Goal: Navigation & Orientation: Find specific page/section

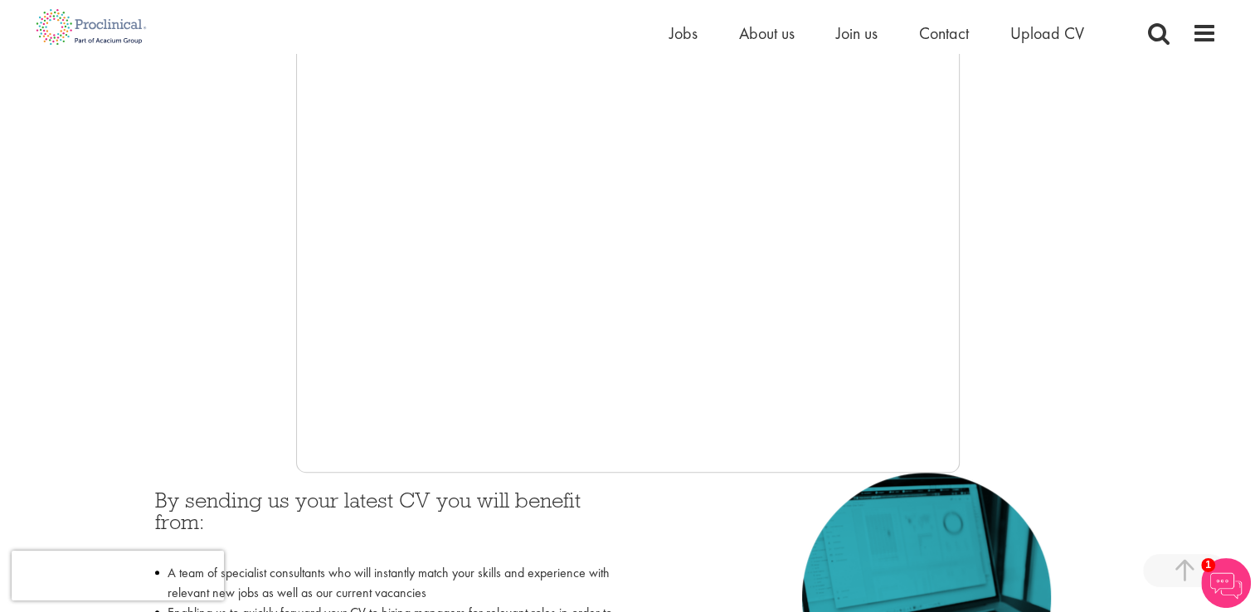
scroll to position [360, 0]
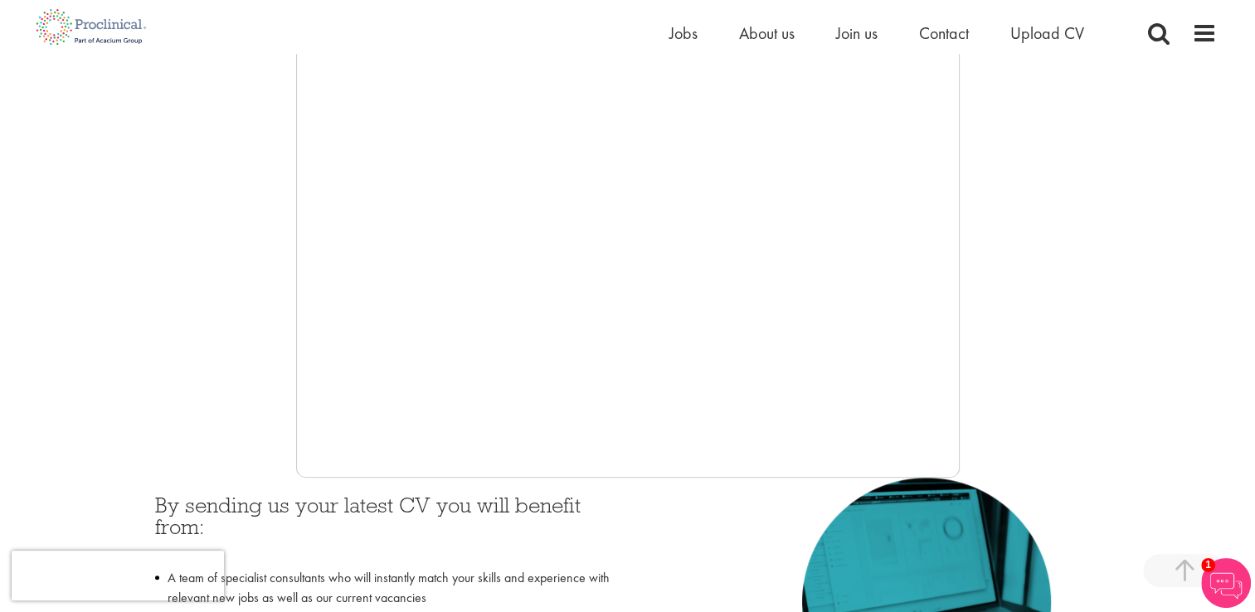
drag, startPoint x: 959, startPoint y: 357, endPoint x: 965, endPoint y: 426, distance: 69.1
click at [965, 426] on div at bounding box center [628, 229] width 1178 height 498
drag, startPoint x: 1250, startPoint y: 140, endPoint x: 1257, endPoint y: 169, distance: 29.8
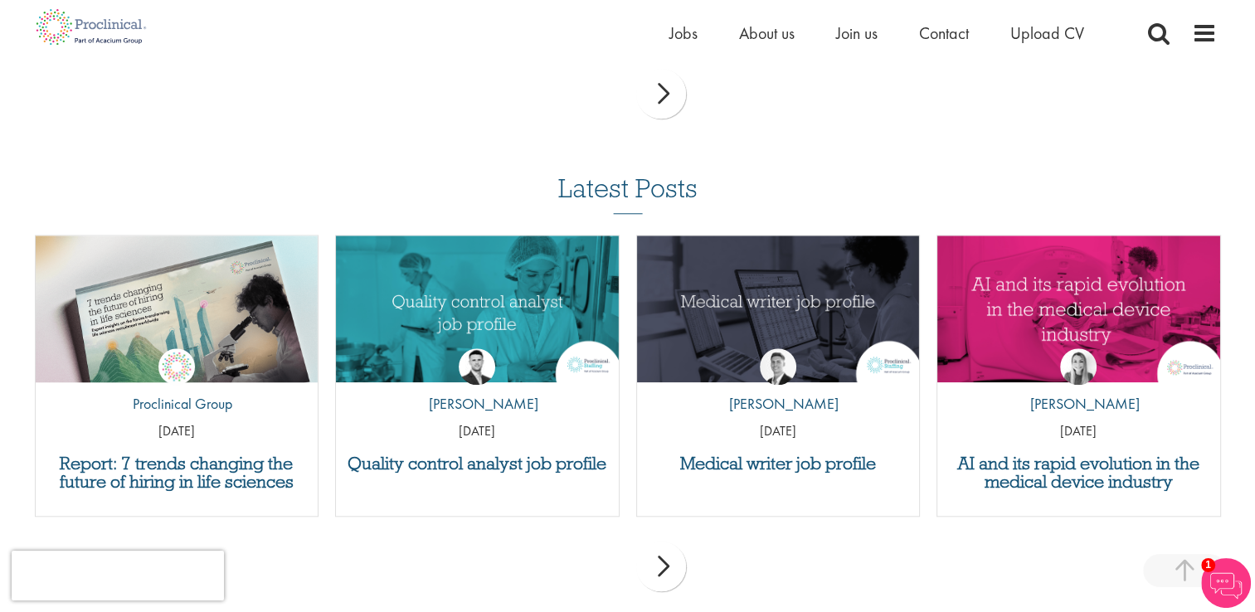
scroll to position [0, 0]
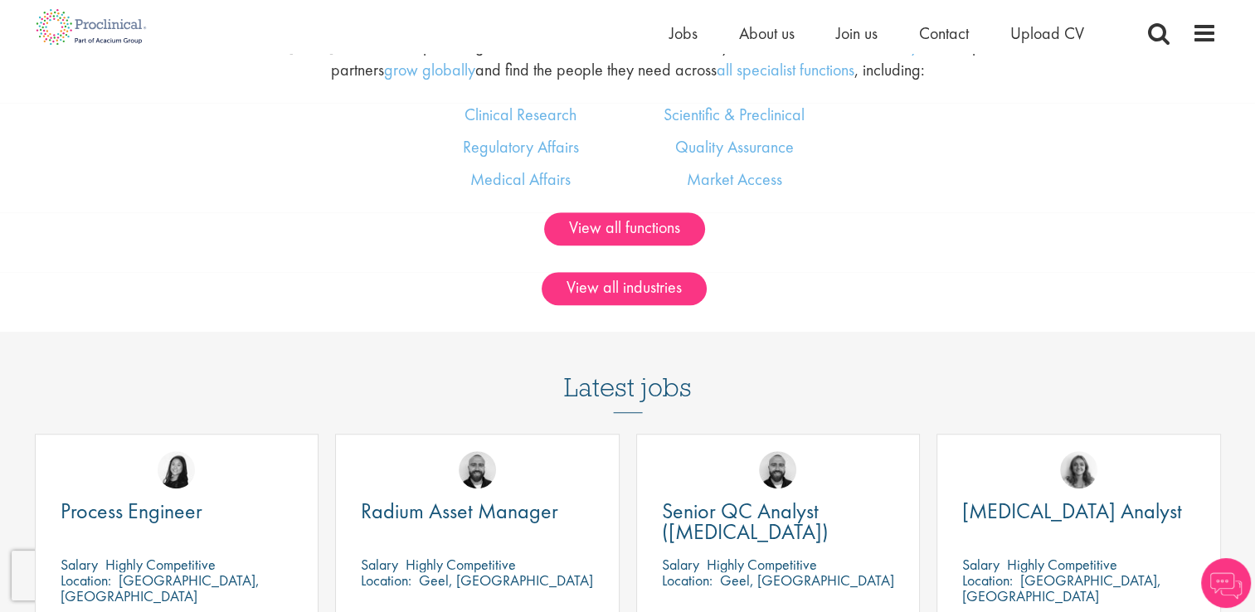
scroll to position [1118, 0]
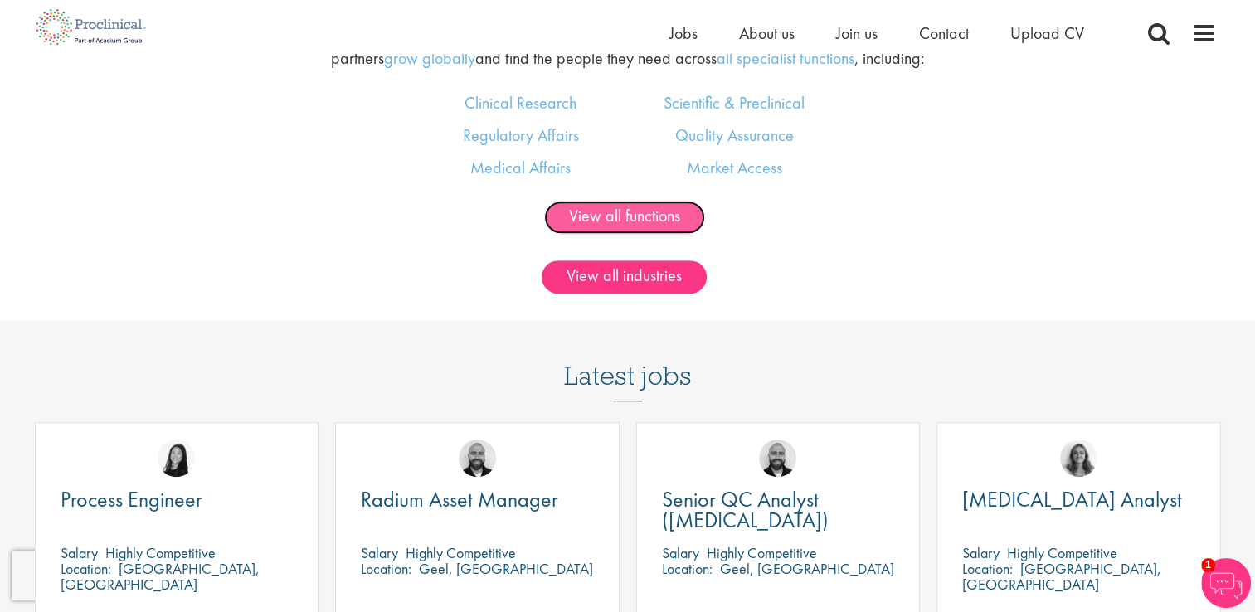
click at [599, 211] on link "View all functions" at bounding box center [624, 217] width 161 height 33
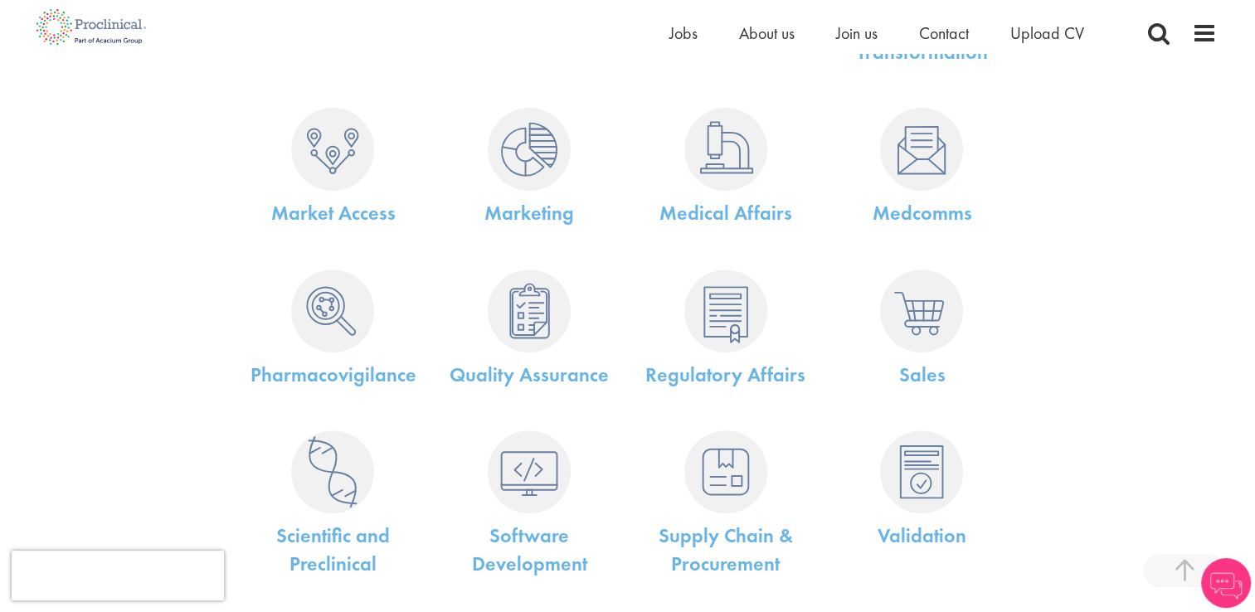
scroll to position [646, 0]
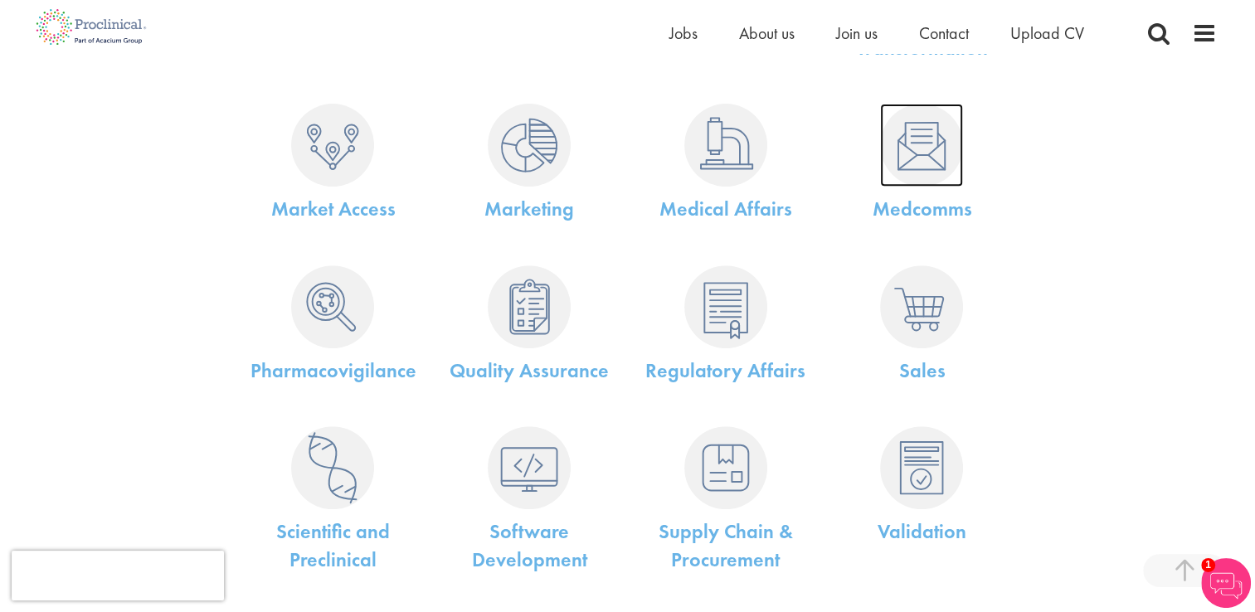
click at [942, 180] on img at bounding box center [921, 145] width 83 height 83
